Goal: Information Seeking & Learning: Find specific fact

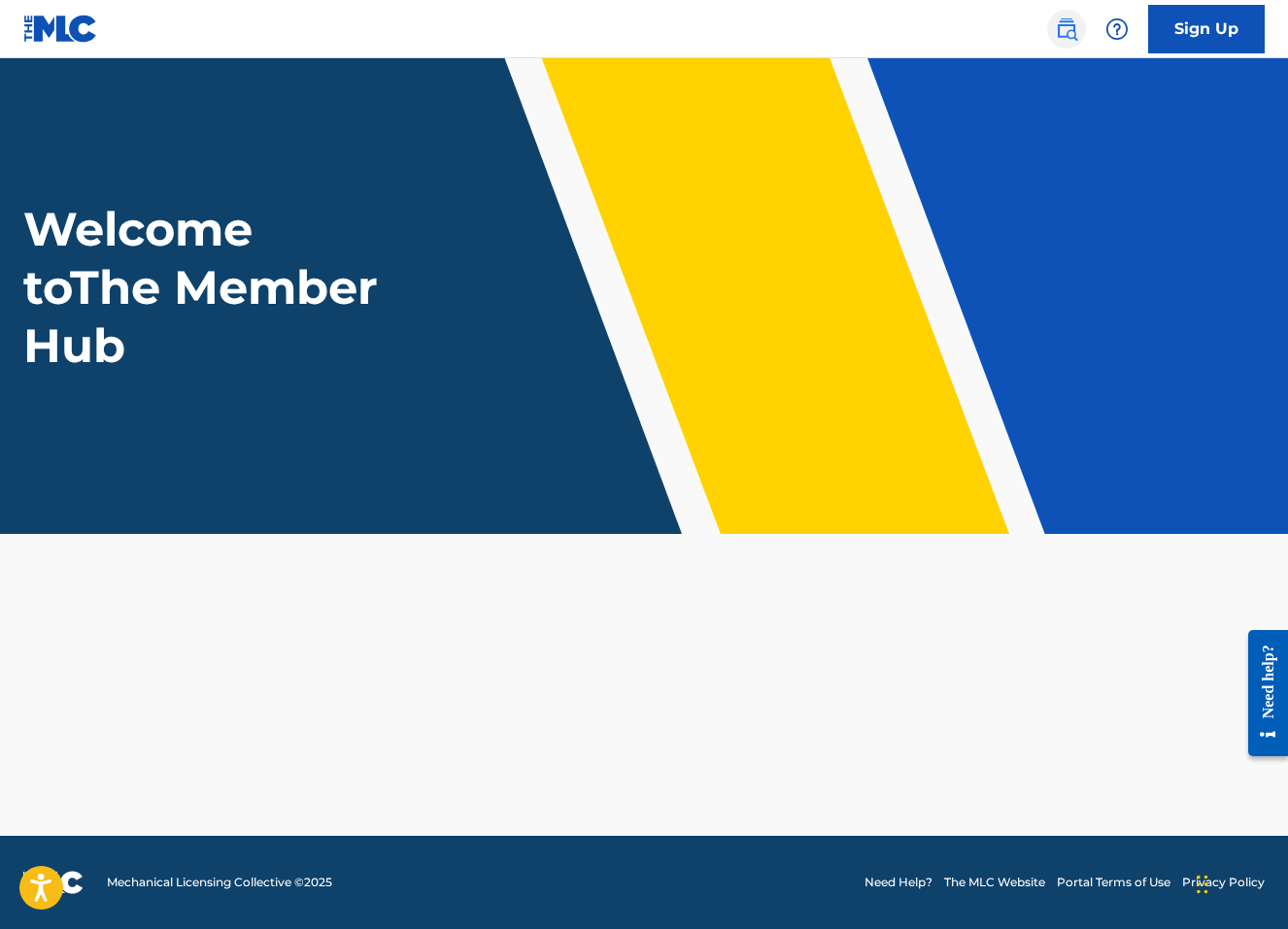
click at [1059, 23] on img at bounding box center [1067, 30] width 24 height 24
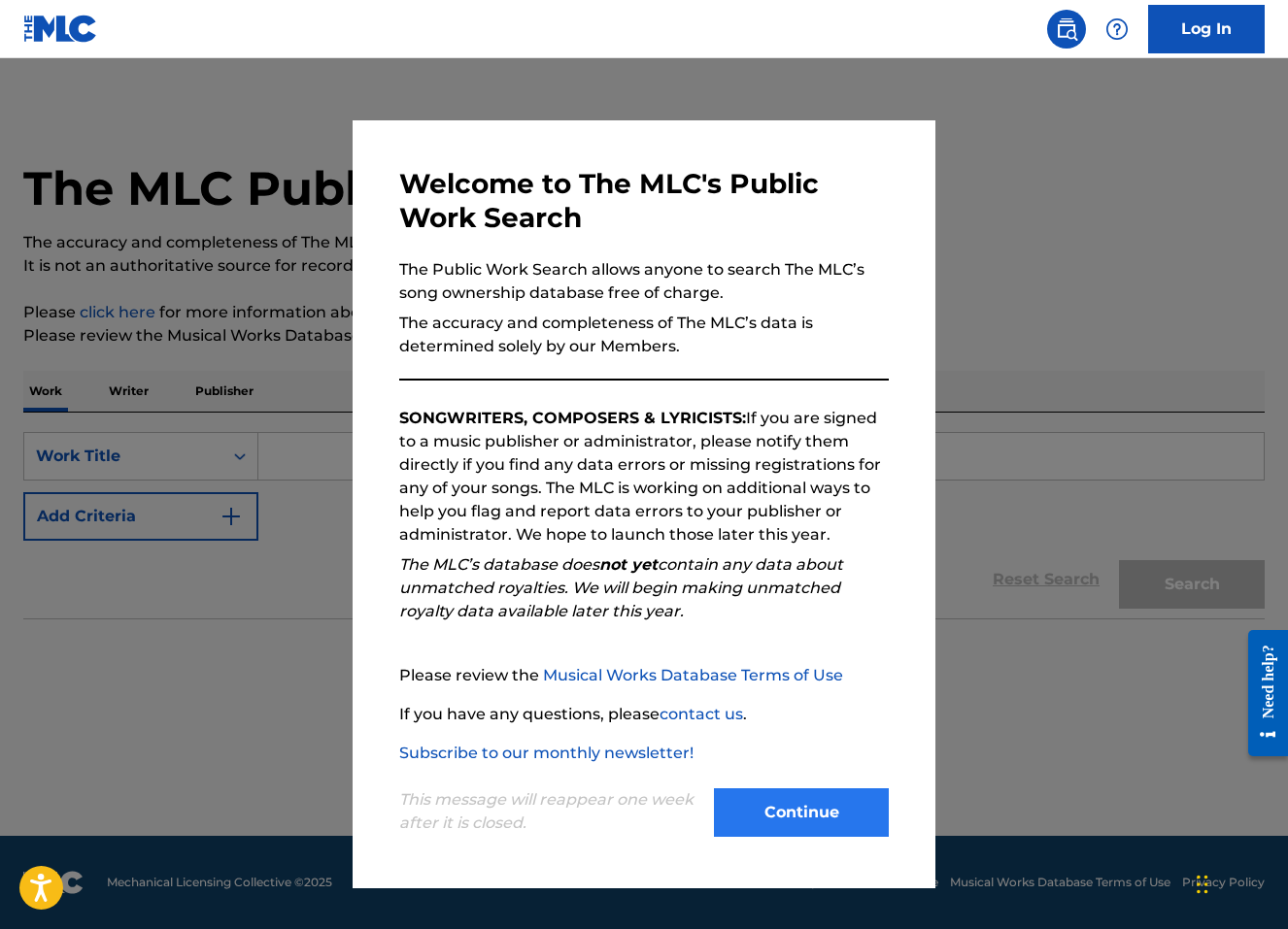
click at [841, 835] on button "Continue" at bounding box center [801, 812] width 175 height 48
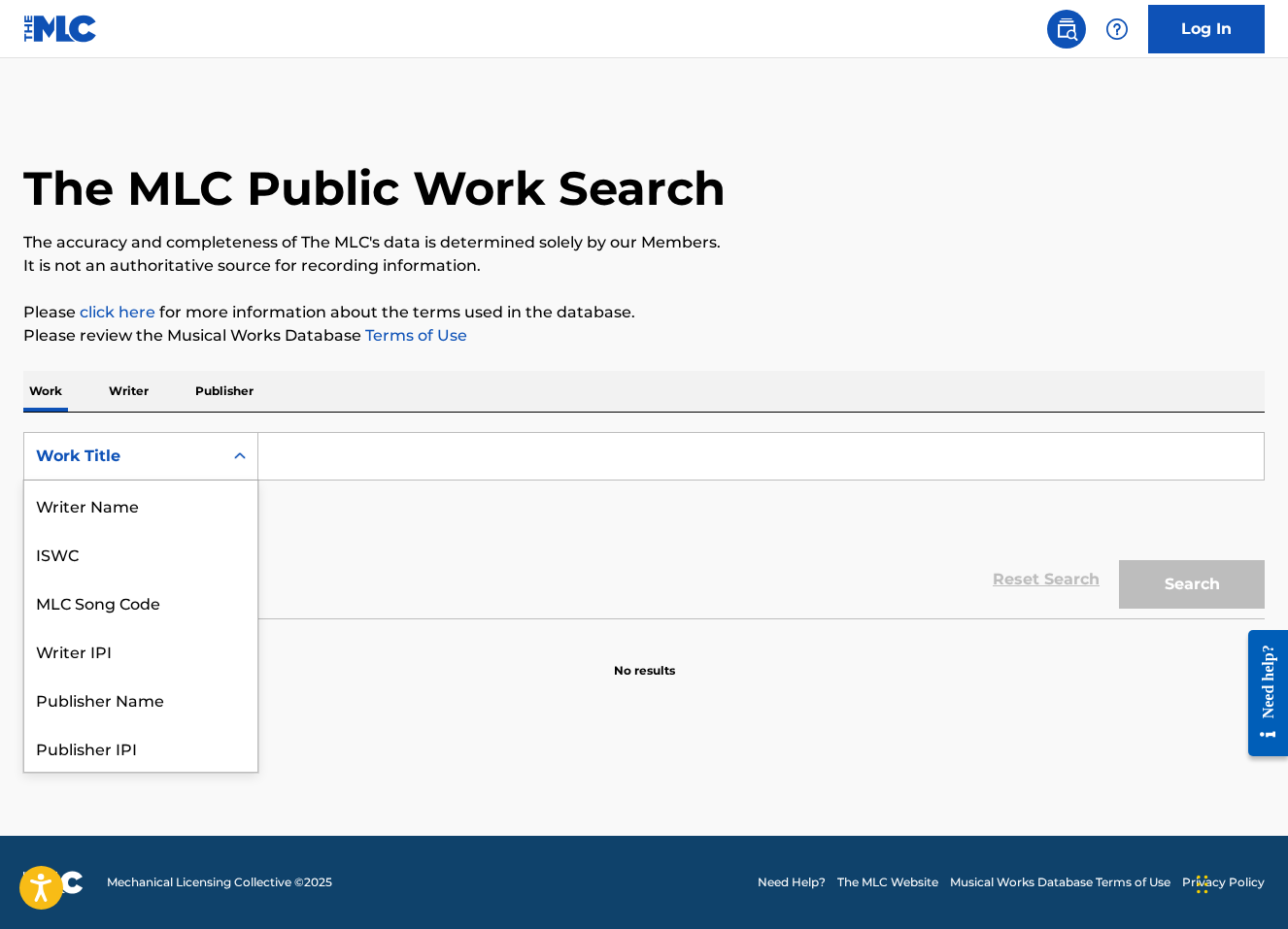
click at [182, 458] on div "Work Title" at bounding box center [122, 456] width 175 height 24
click at [119, 388] on p "Writer" at bounding box center [128, 391] width 51 height 40
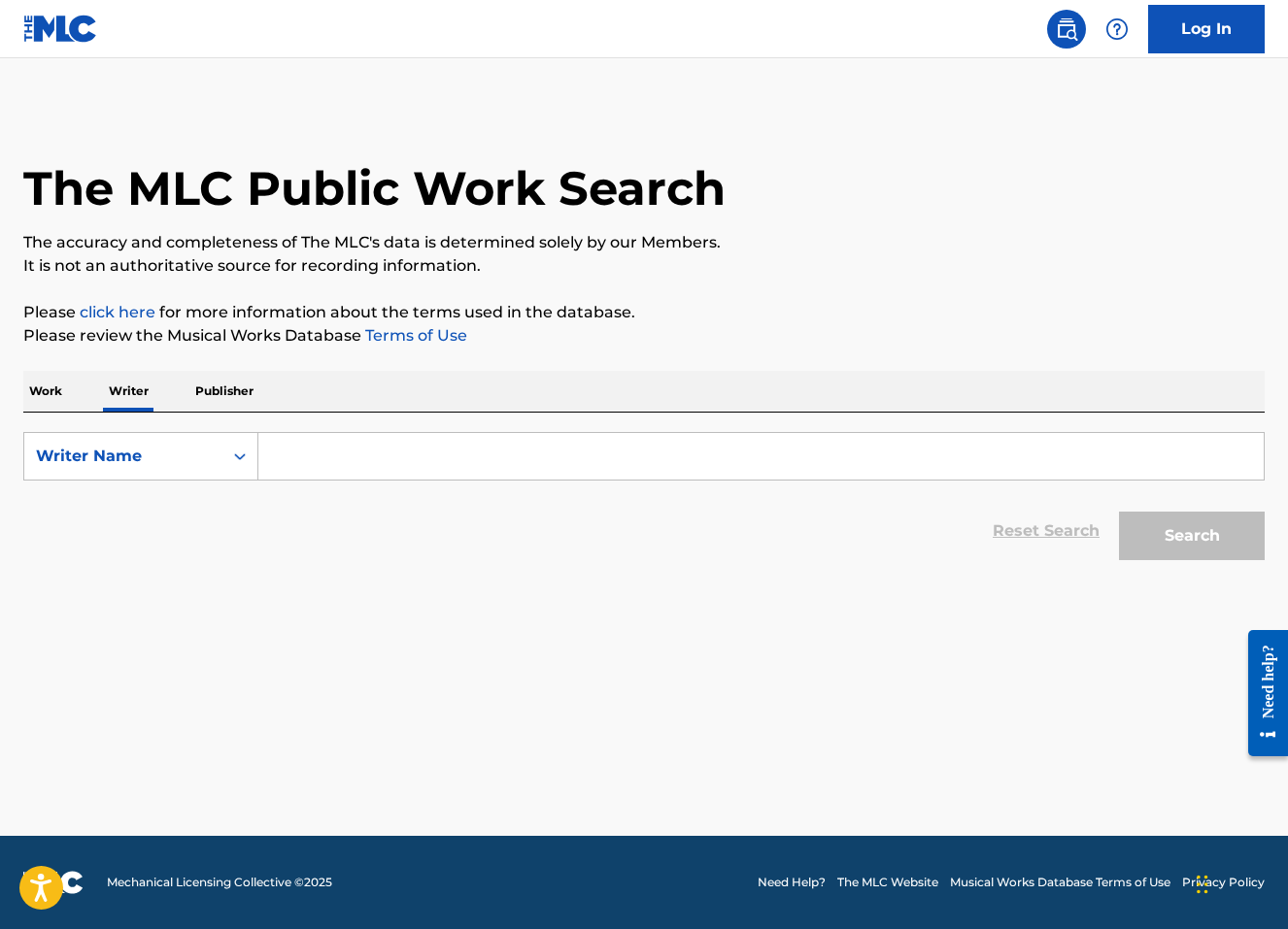
click at [63, 398] on p "Work" at bounding box center [45, 391] width 44 height 40
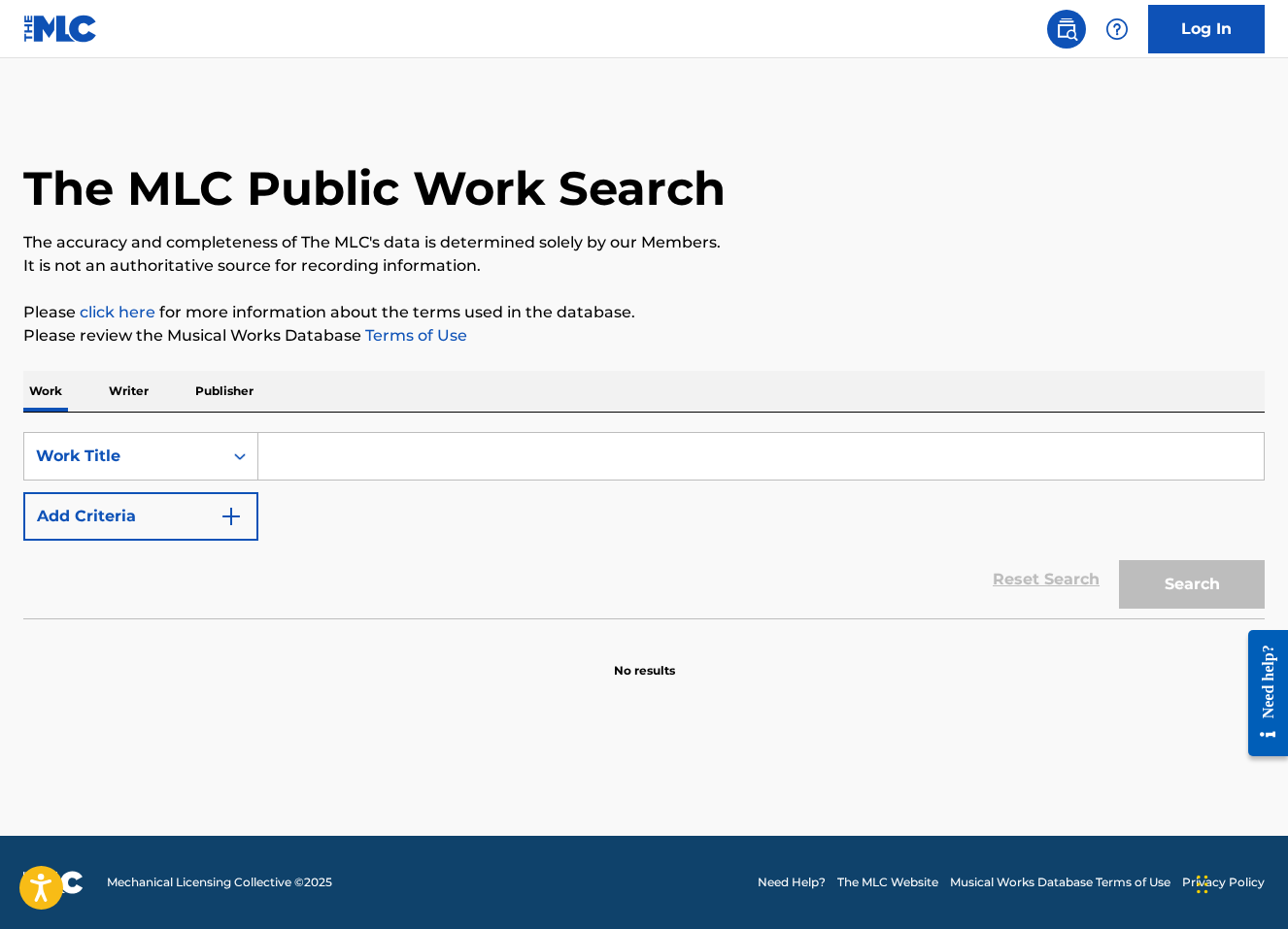
click at [622, 475] on input "Search Form" at bounding box center [762, 455] width 1006 height 46
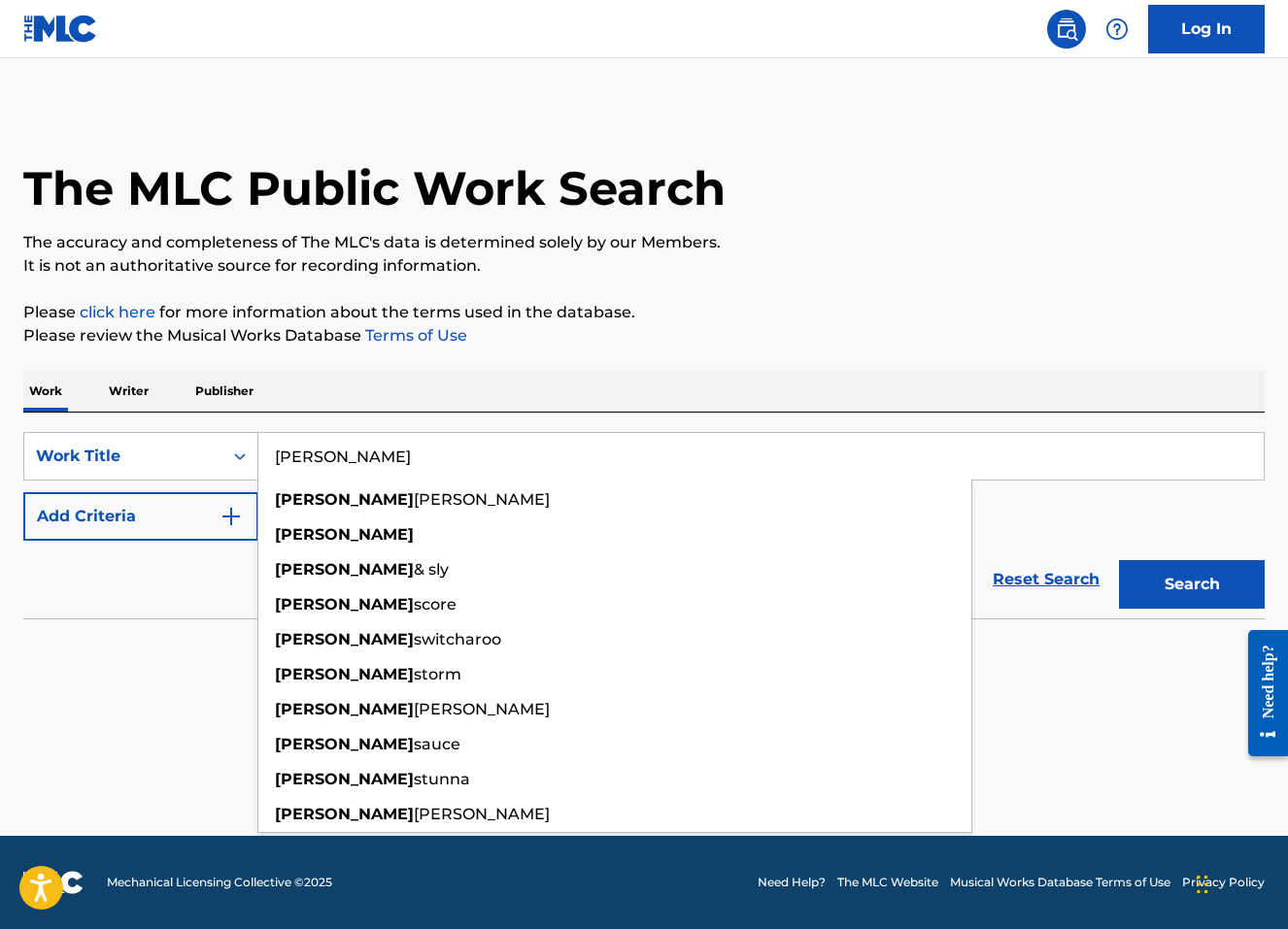
type input "[PERSON_NAME]"
click at [1191, 584] on button "Search" at bounding box center [1191, 583] width 145 height 48
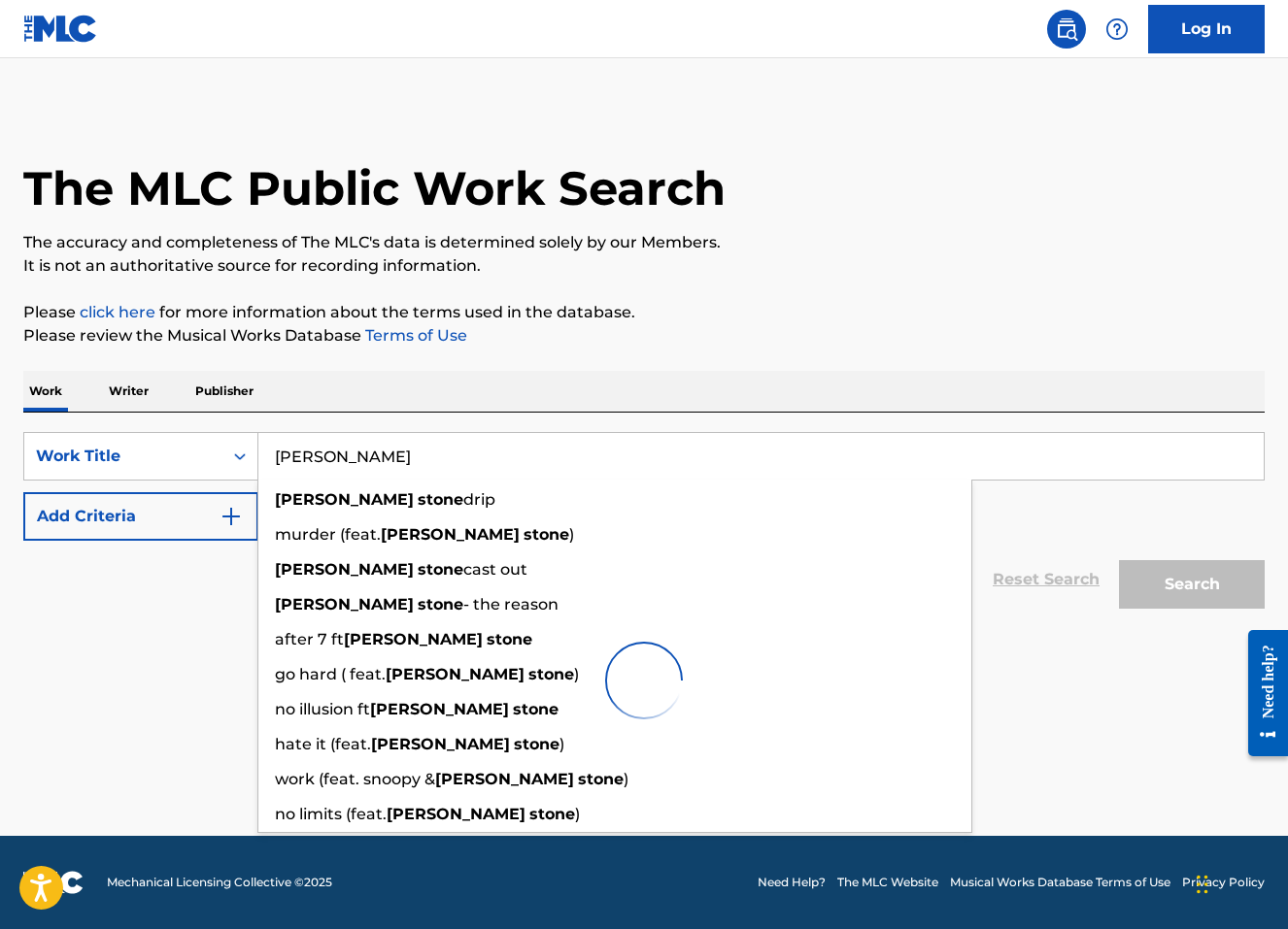
click at [215, 390] on p "Publisher" at bounding box center [224, 391] width 70 height 40
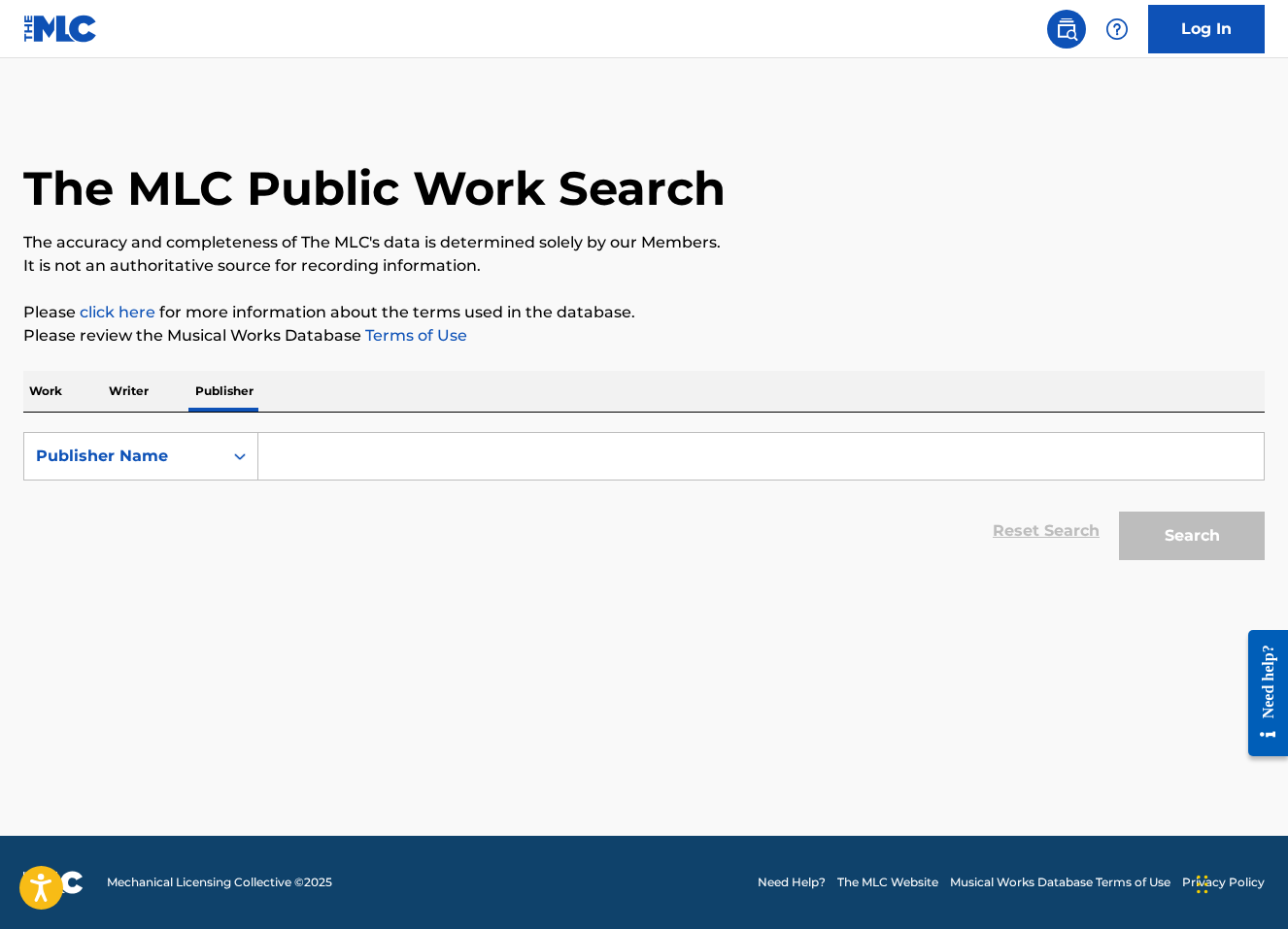
click at [345, 462] on input "Search Form" at bounding box center [762, 455] width 1006 height 46
click at [1191, 536] on button "Search" at bounding box center [1191, 535] width 145 height 48
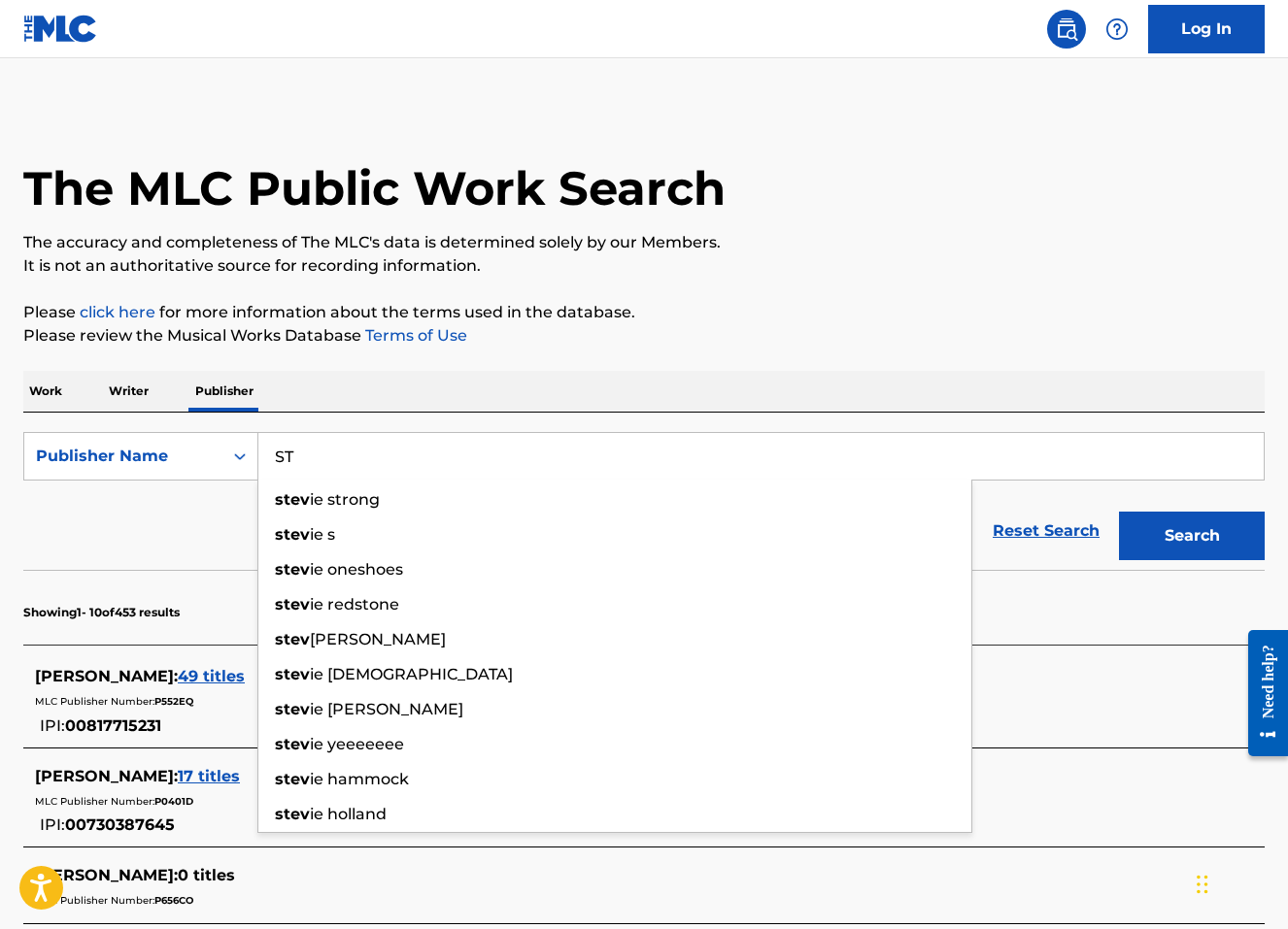
type input "S"
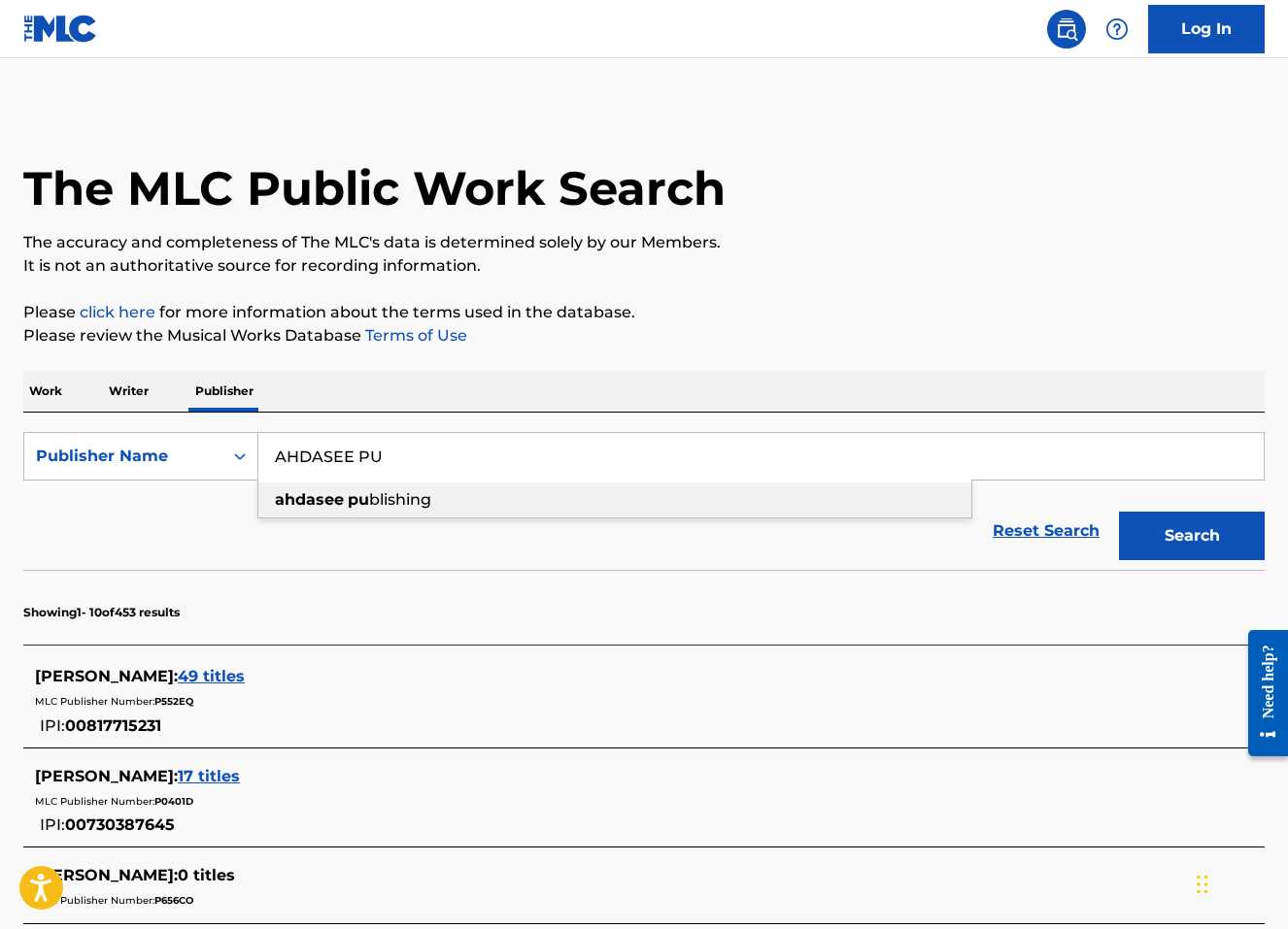
type input "ahdasee publishing"
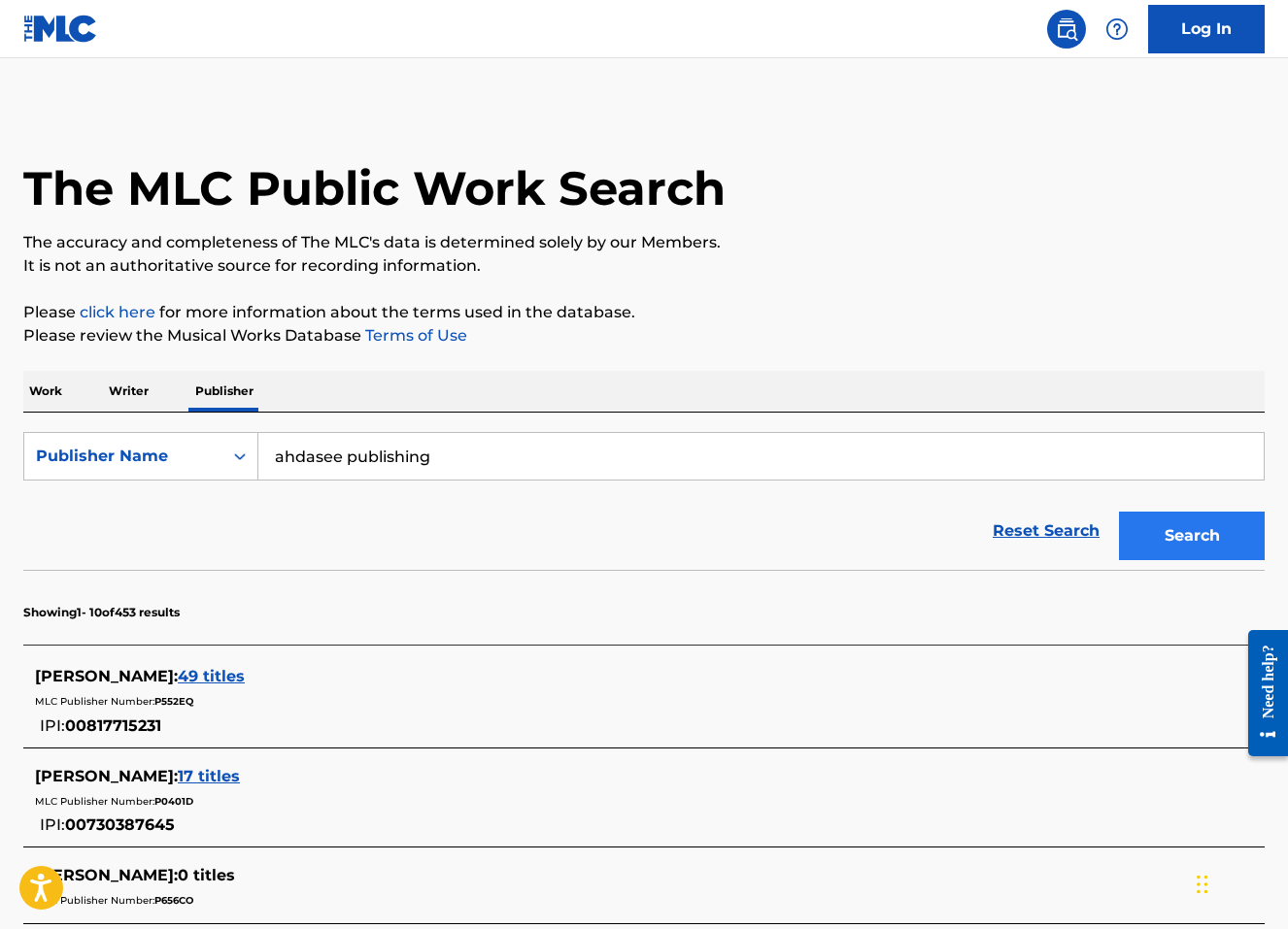
click at [1224, 543] on button "Search" at bounding box center [1191, 535] width 145 height 48
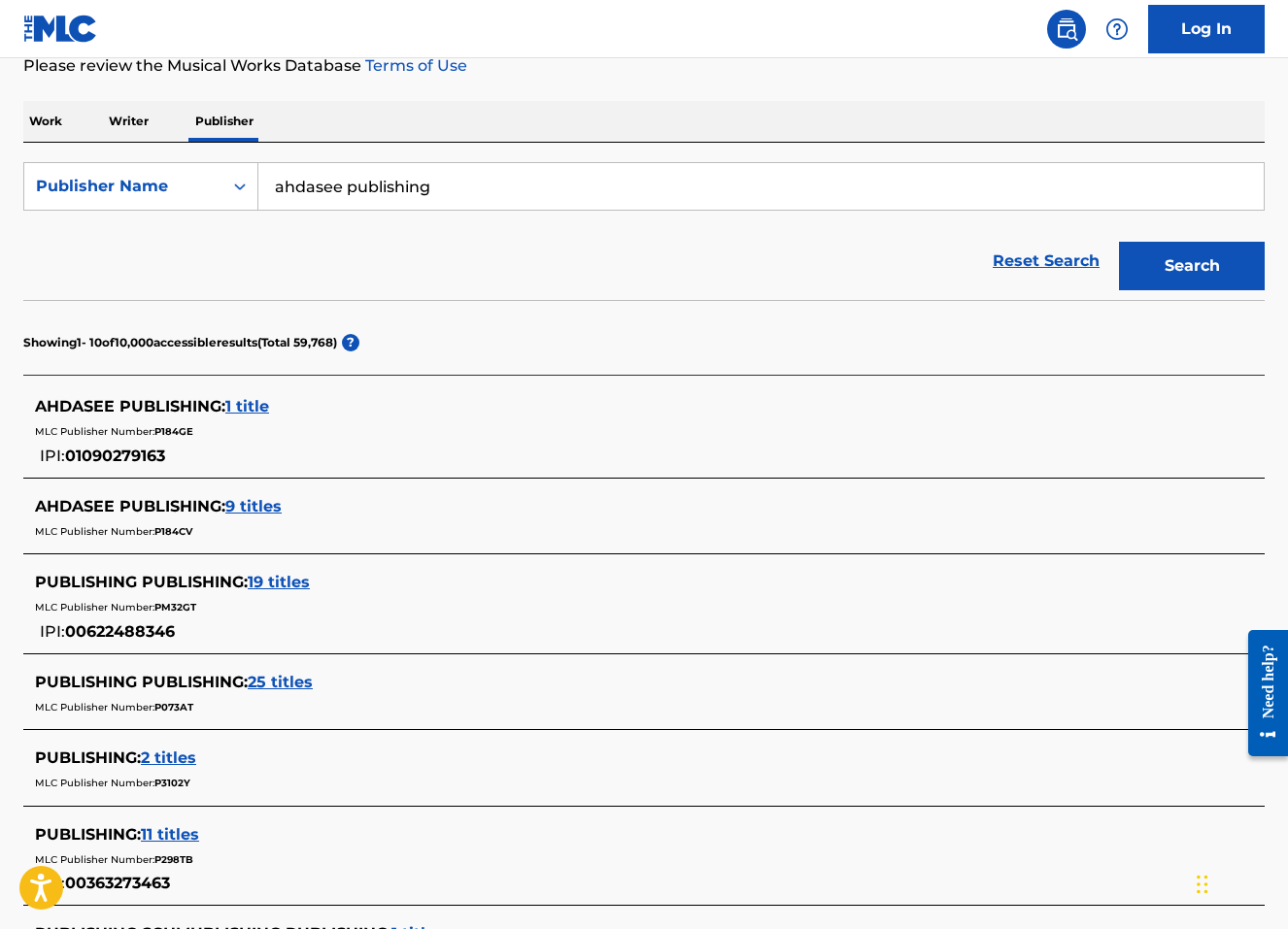
scroll to position [273, 0]
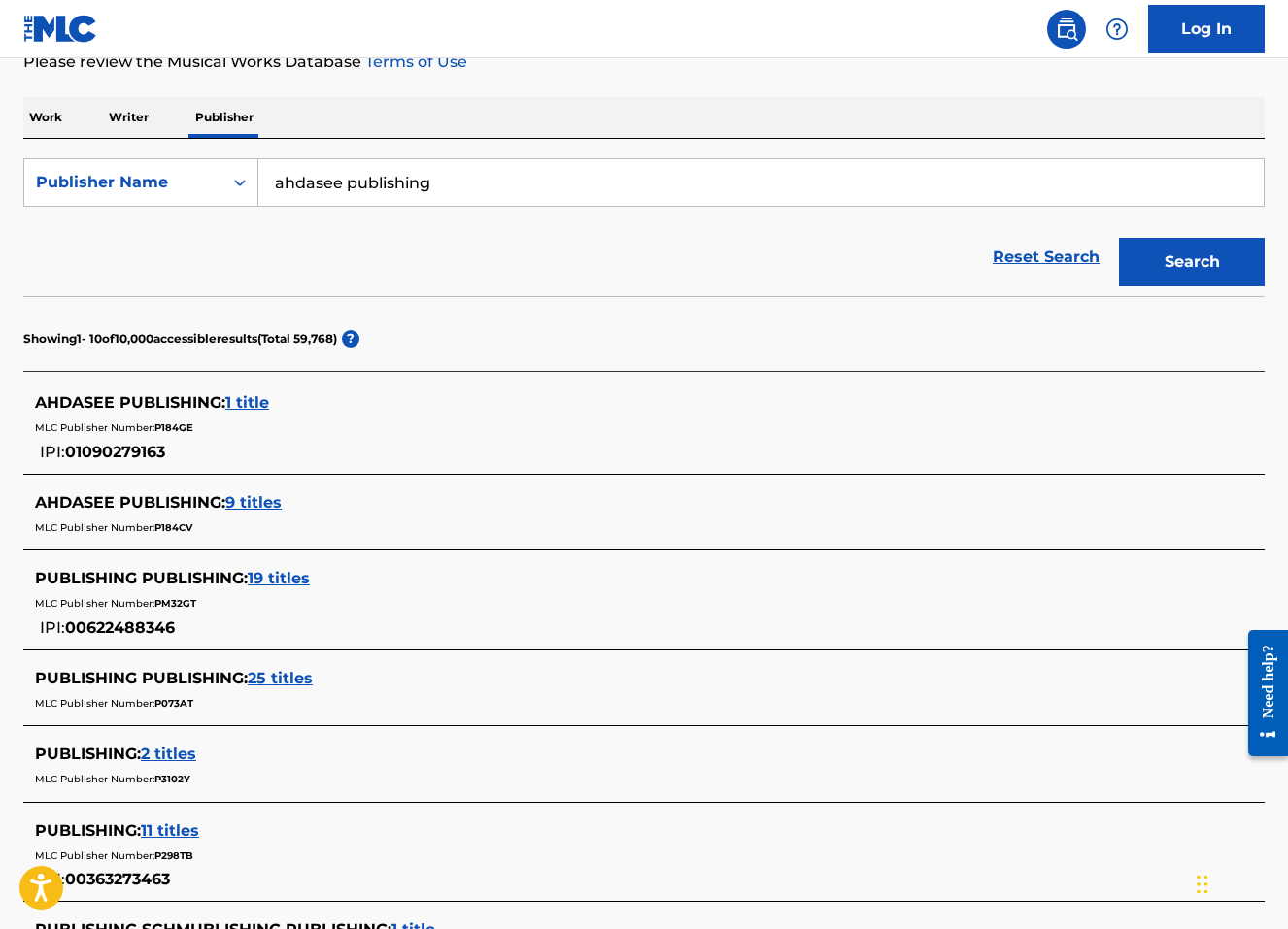
click at [254, 503] on span "9 titles" at bounding box center [253, 502] width 56 height 19
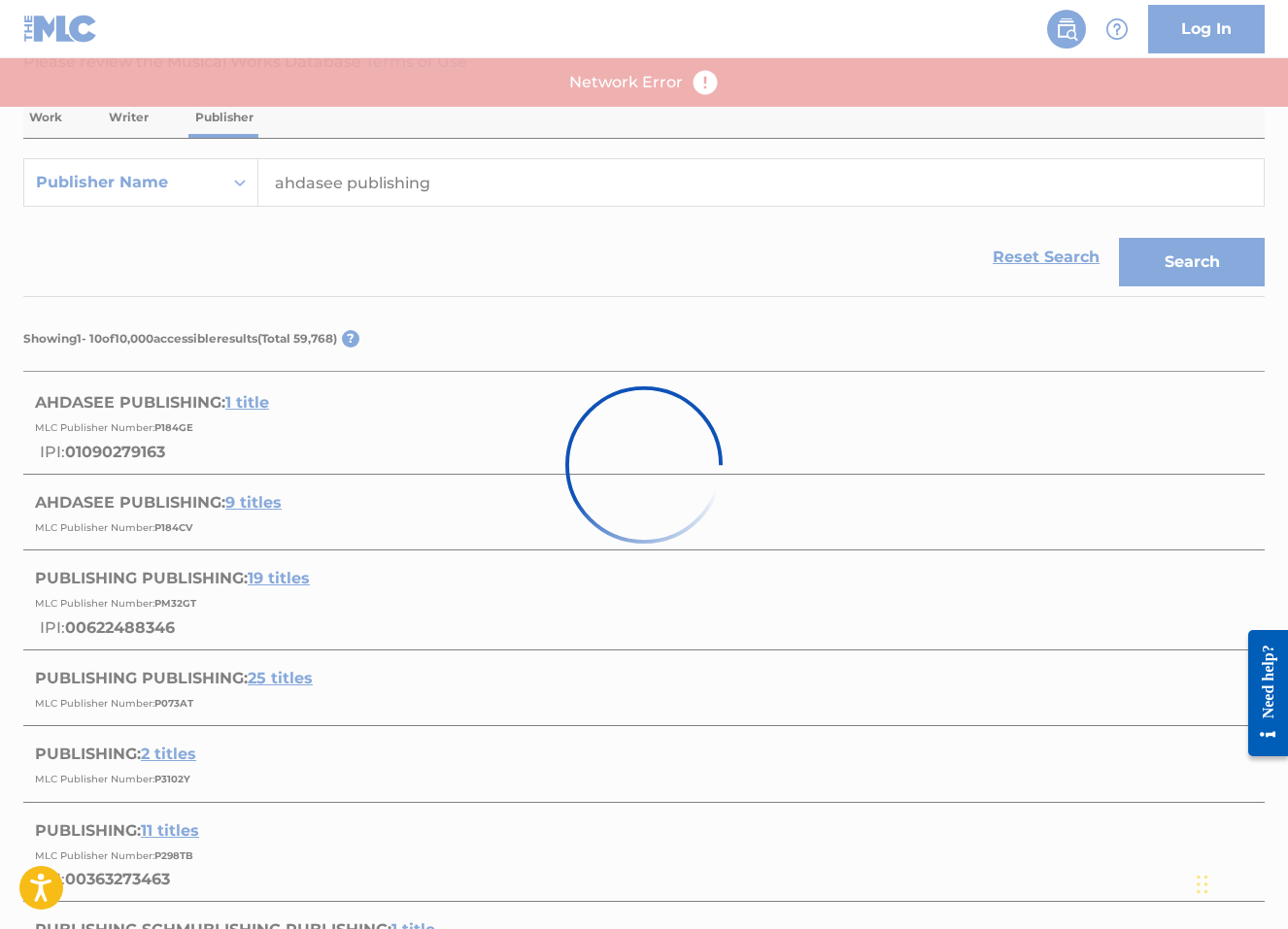
scroll to position [0, 0]
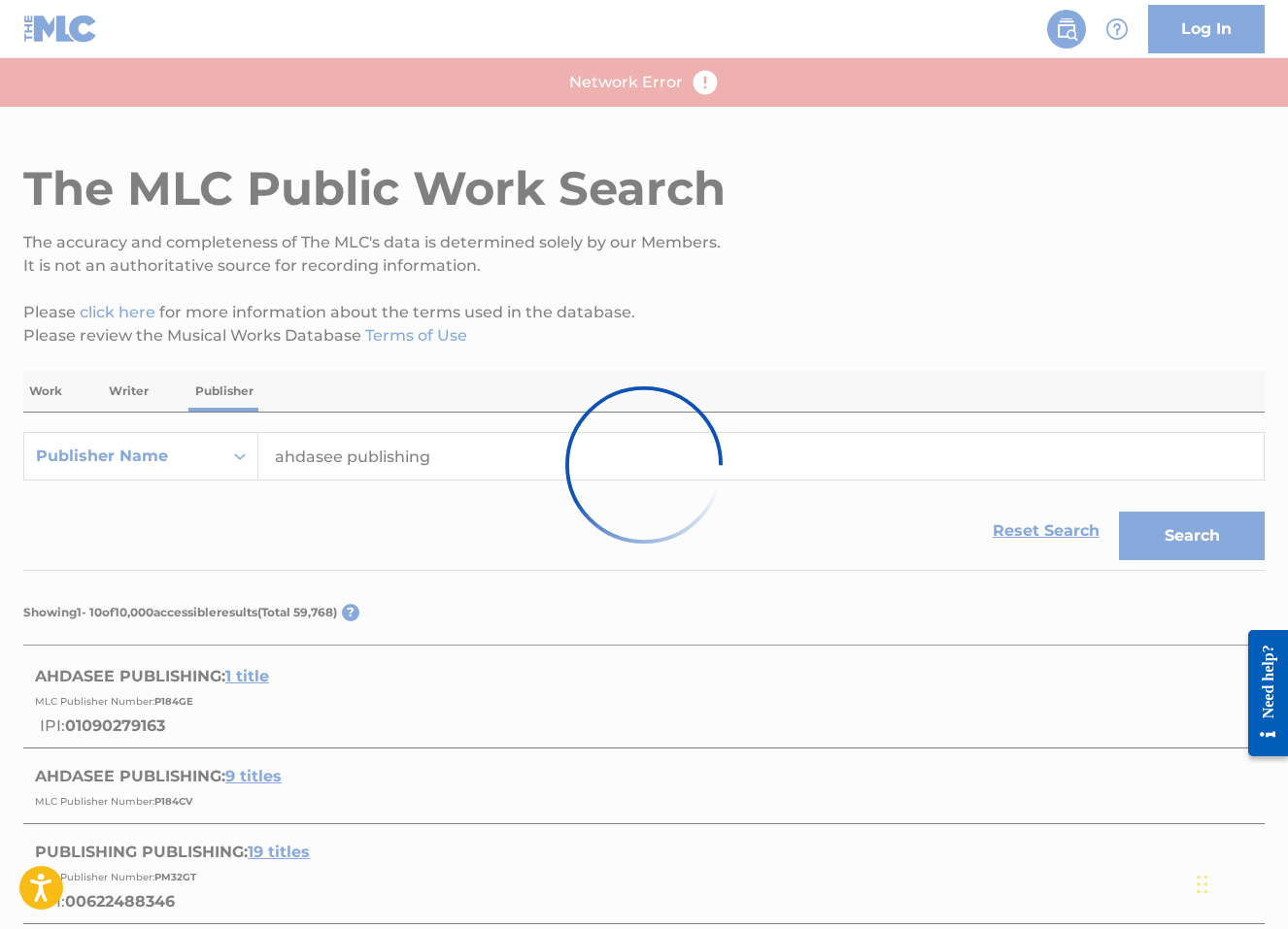
click at [472, 451] on div at bounding box center [644, 464] width 1288 height 929
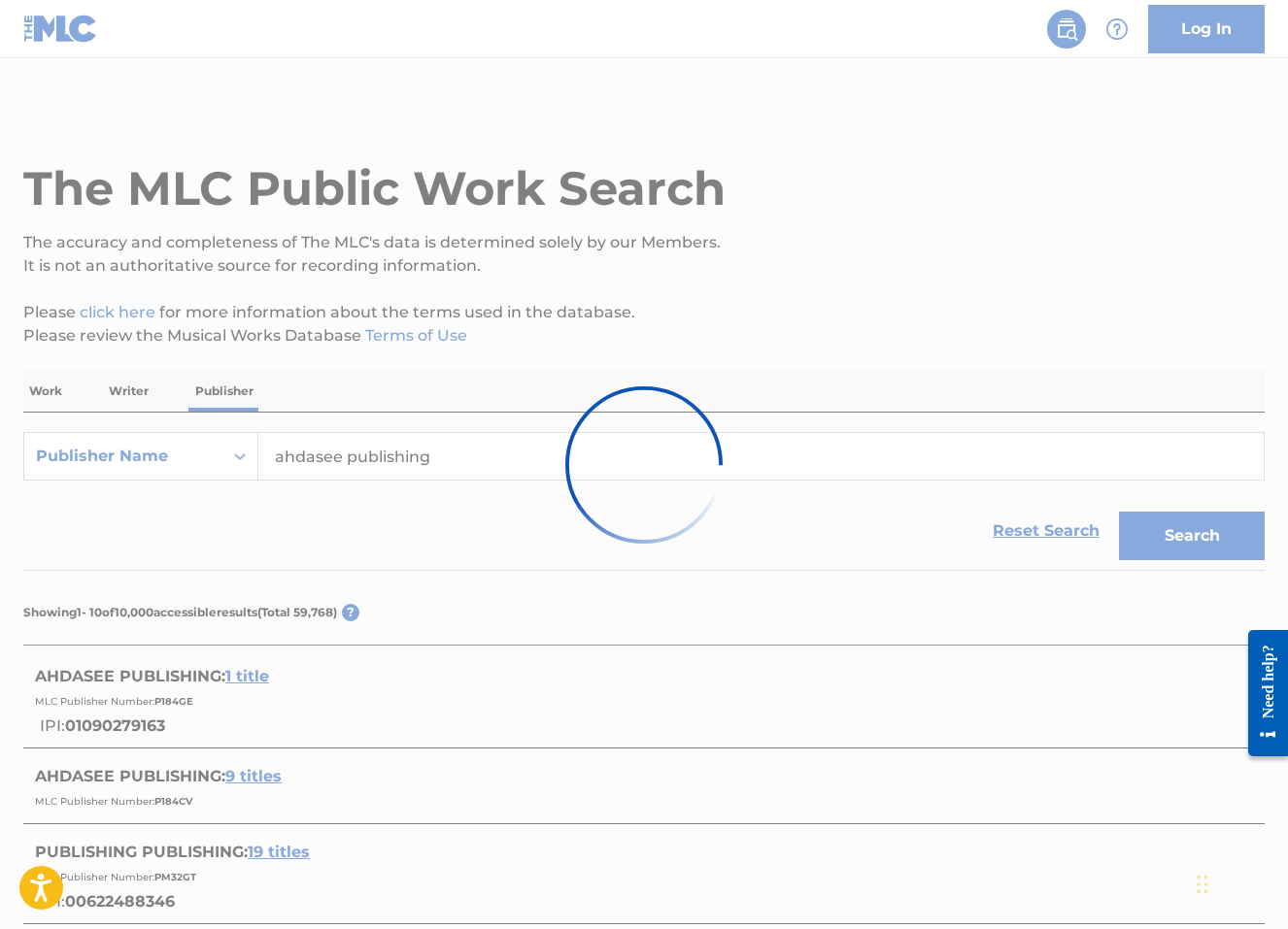
click at [791, 466] on div at bounding box center [644, 464] width 1288 height 929
click at [443, 452] on div at bounding box center [644, 464] width 1288 height 929
click at [442, 452] on div at bounding box center [644, 464] width 1288 height 929
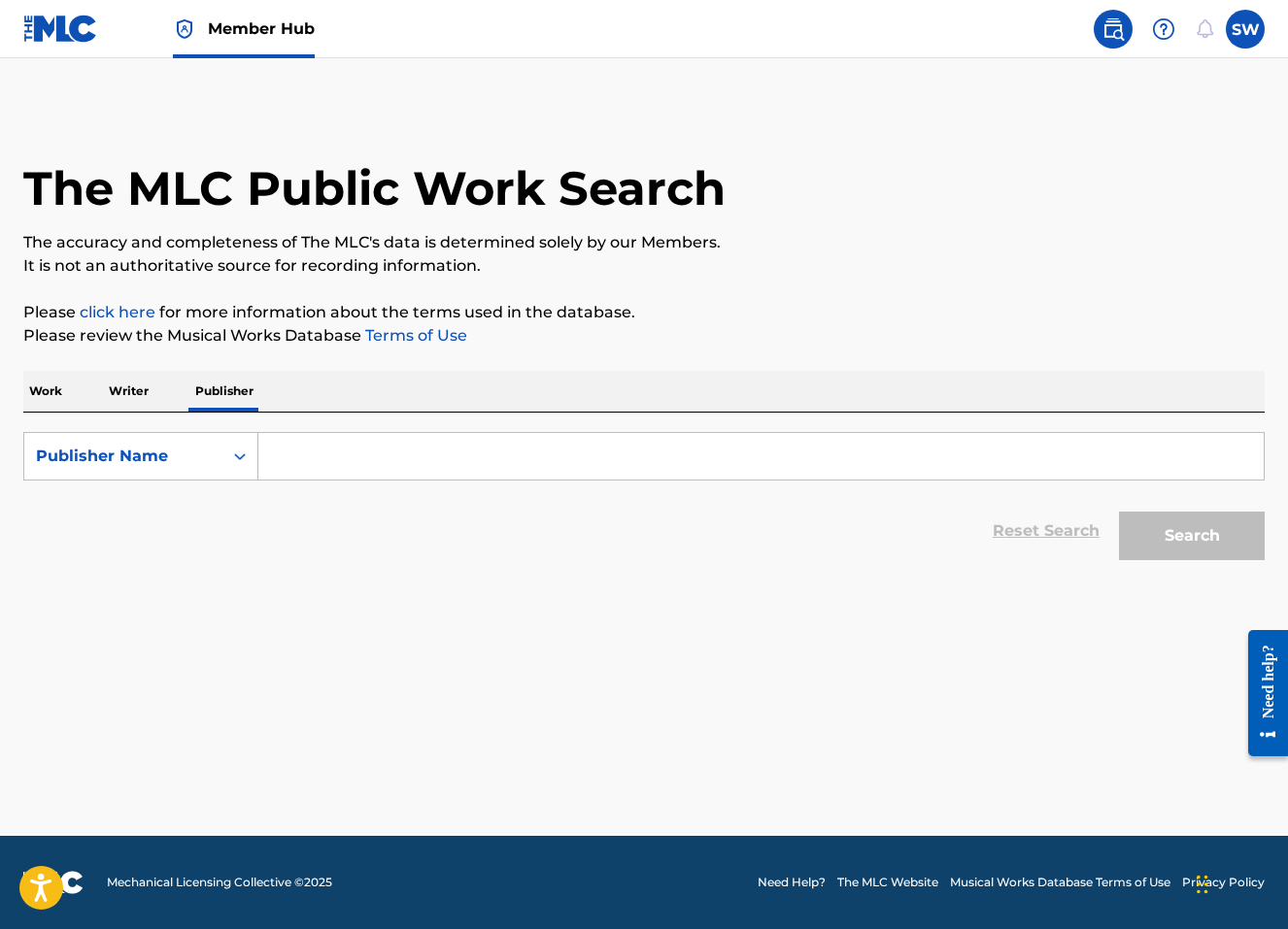
click at [119, 388] on p "Writer" at bounding box center [128, 391] width 51 height 40
click at [352, 450] on input "Search Form" at bounding box center [762, 455] width 1006 height 46
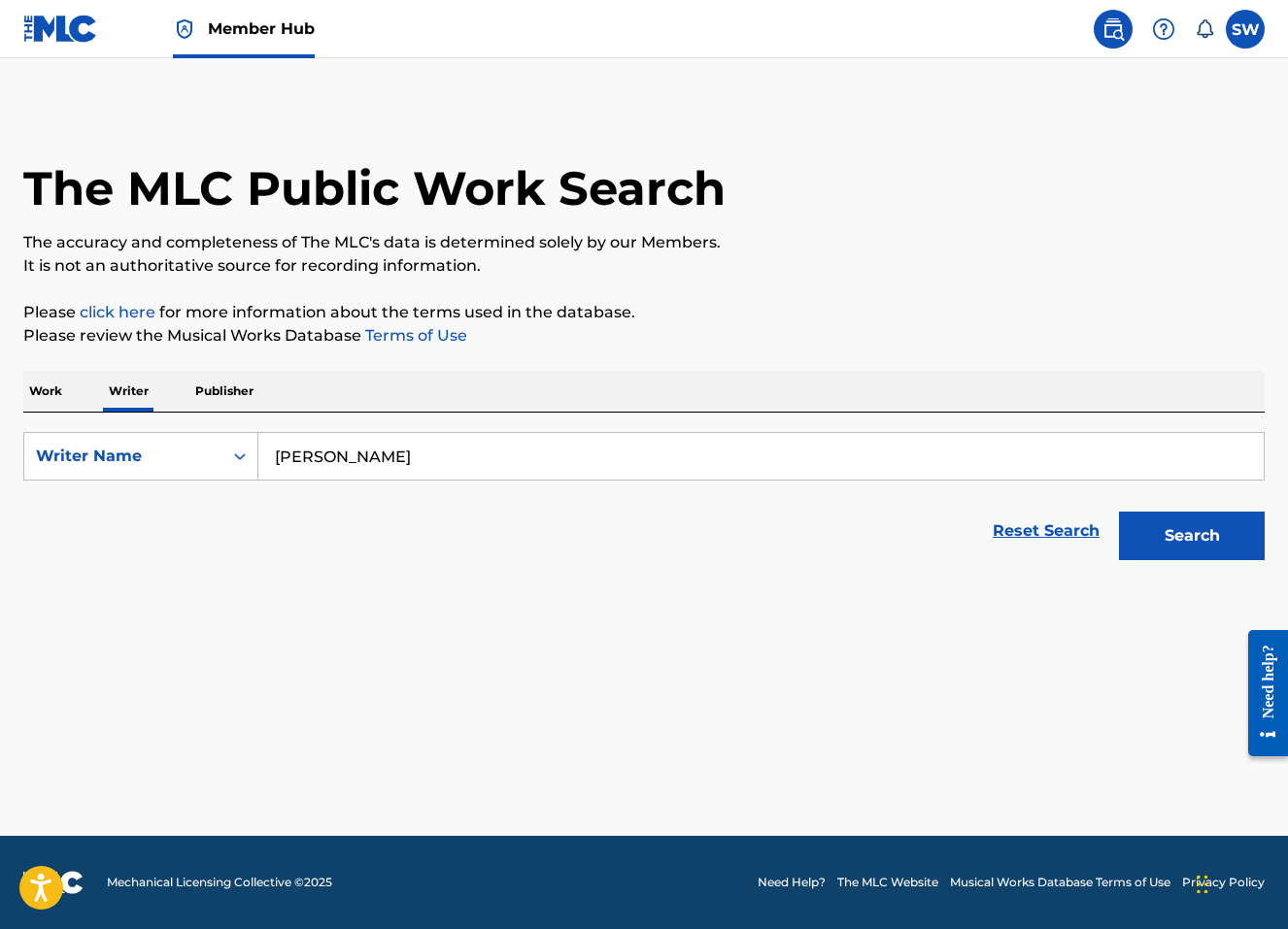
click at [1191, 536] on button "Search" at bounding box center [1191, 535] width 145 height 48
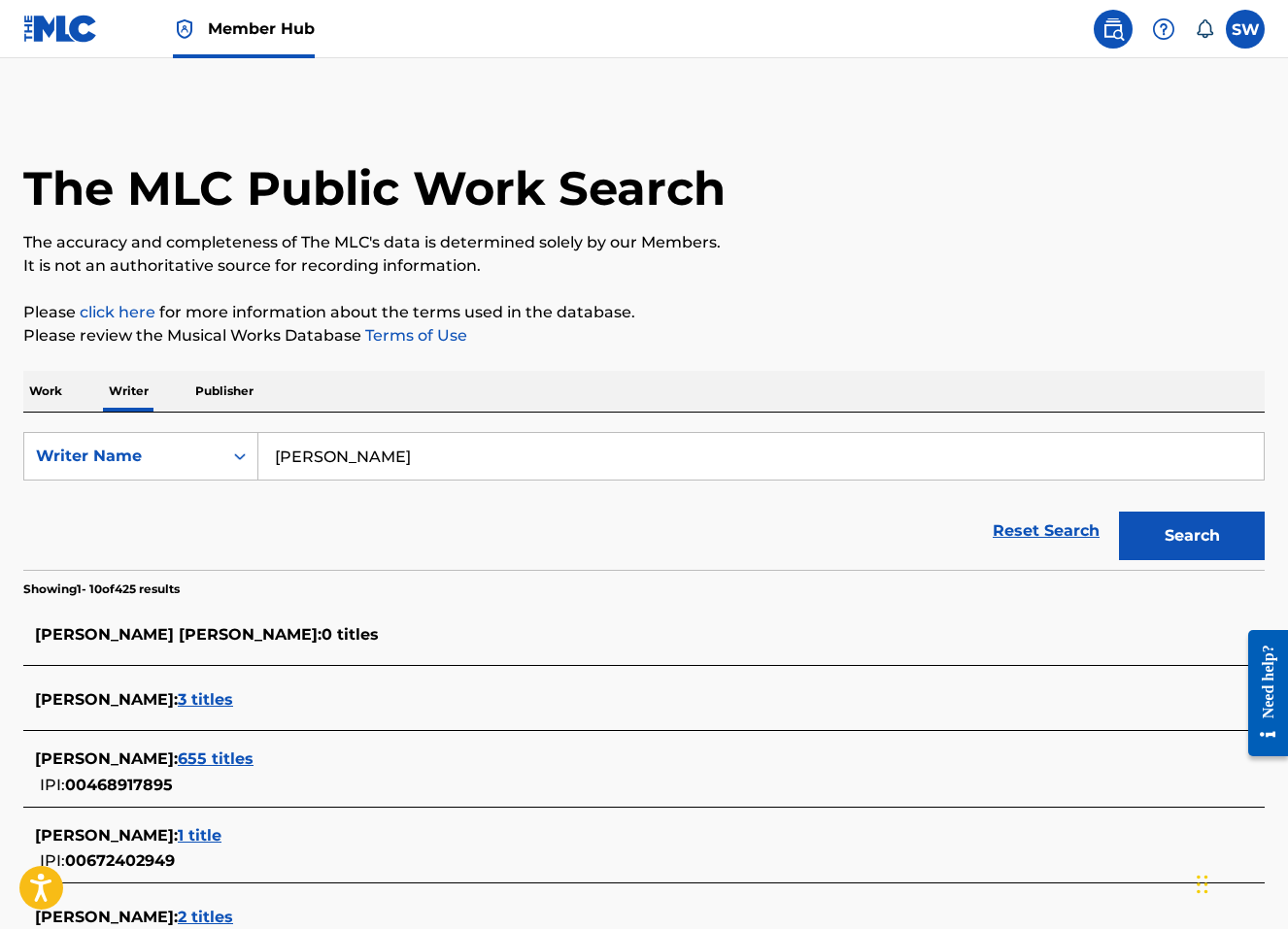
drag, startPoint x: 400, startPoint y: 459, endPoint x: 362, endPoint y: 449, distance: 39.3
click at [362, 449] on input "[PERSON_NAME]" at bounding box center [762, 455] width 1006 height 46
type input "[PERSON_NAME]"
click at [1191, 536] on button "Search" at bounding box center [1191, 535] width 145 height 48
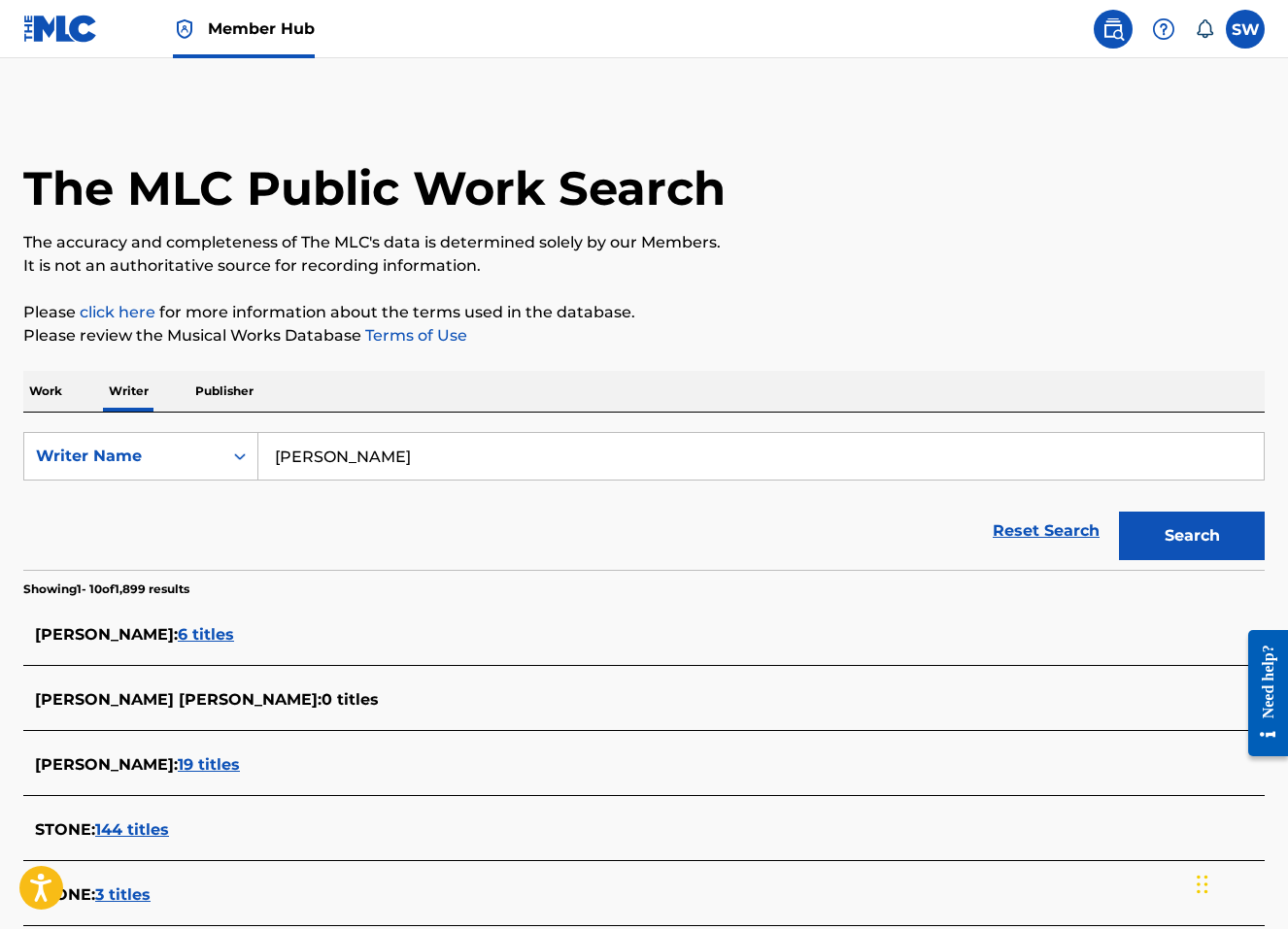
click at [207, 637] on span "6 titles" at bounding box center [205, 634] width 56 height 19
